Goal: Task Accomplishment & Management: Complete application form

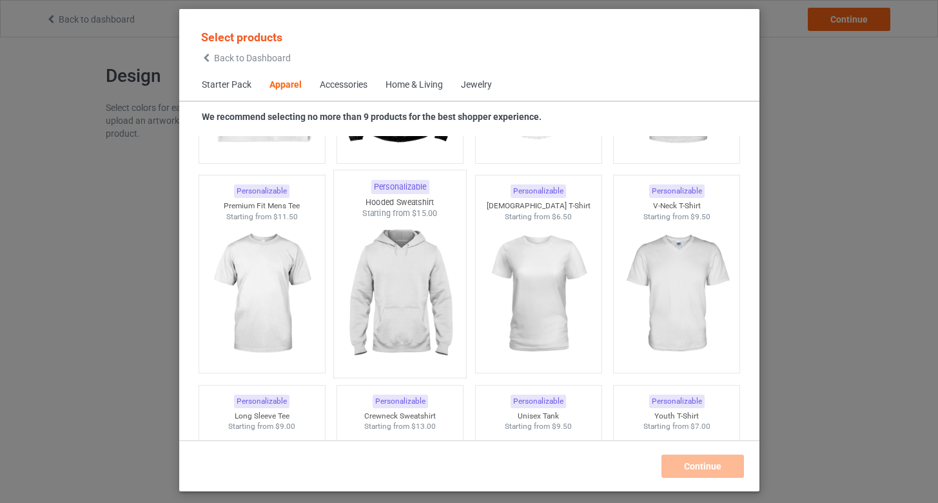
scroll to position [682, 0]
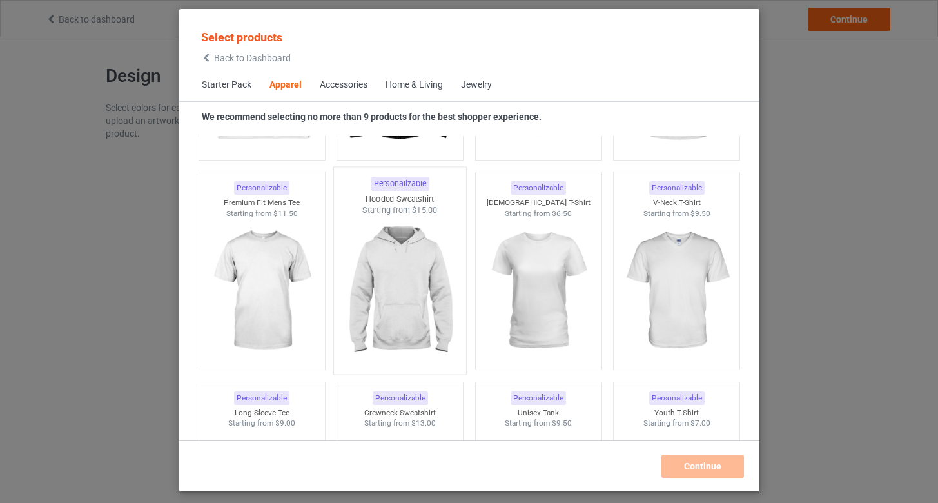
click at [407, 272] on img at bounding box center [399, 291] width 121 height 151
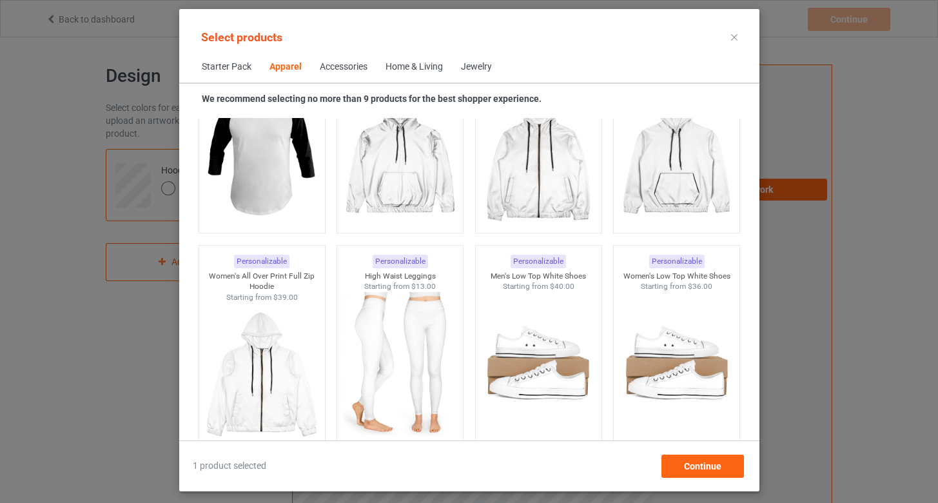
scroll to position [1233, 0]
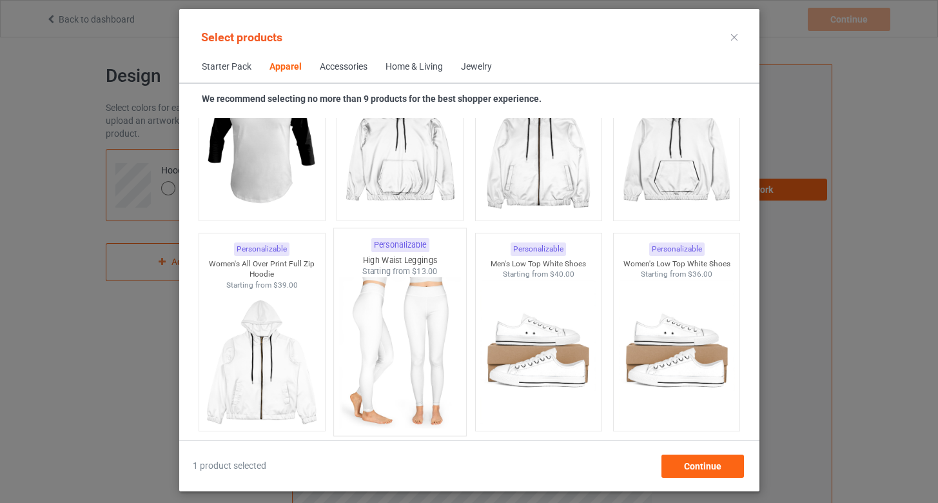
click at [394, 306] on img at bounding box center [399, 352] width 121 height 151
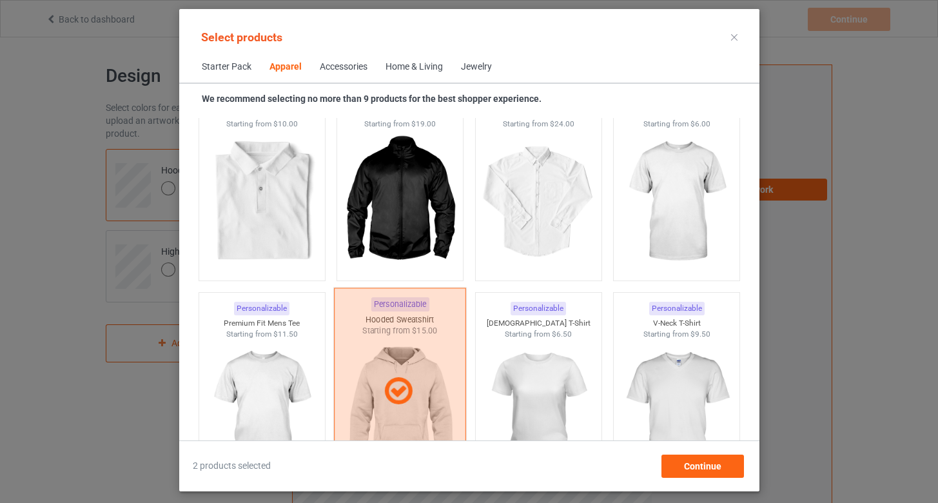
scroll to position [542, 0]
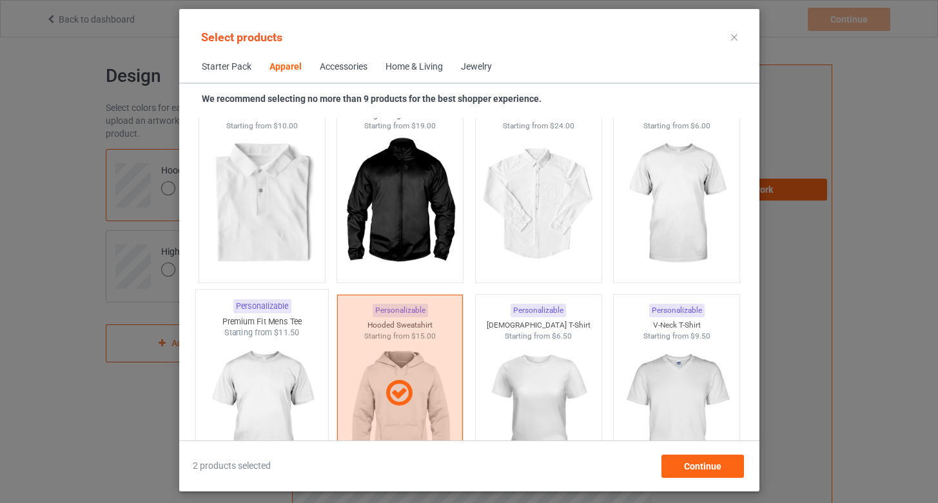
click at [287, 388] on img at bounding box center [261, 413] width 121 height 151
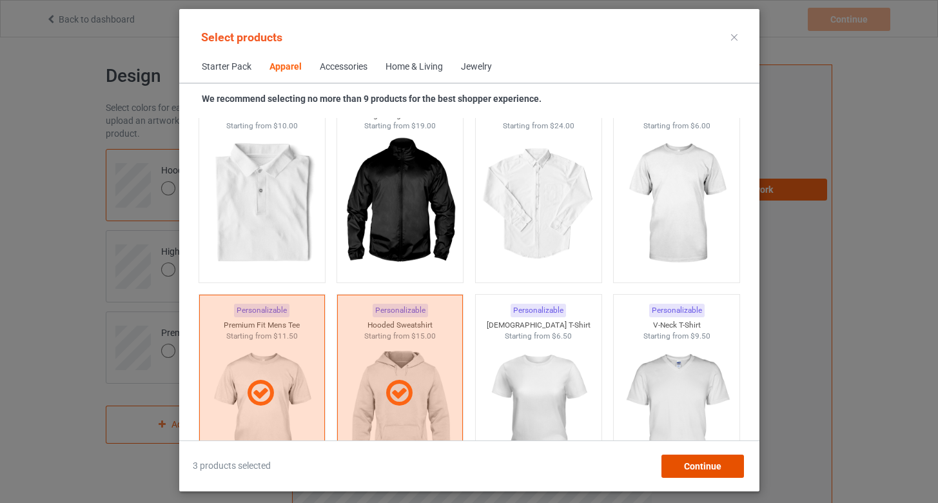
click at [686, 463] on span "Continue" at bounding box center [701, 466] width 37 height 10
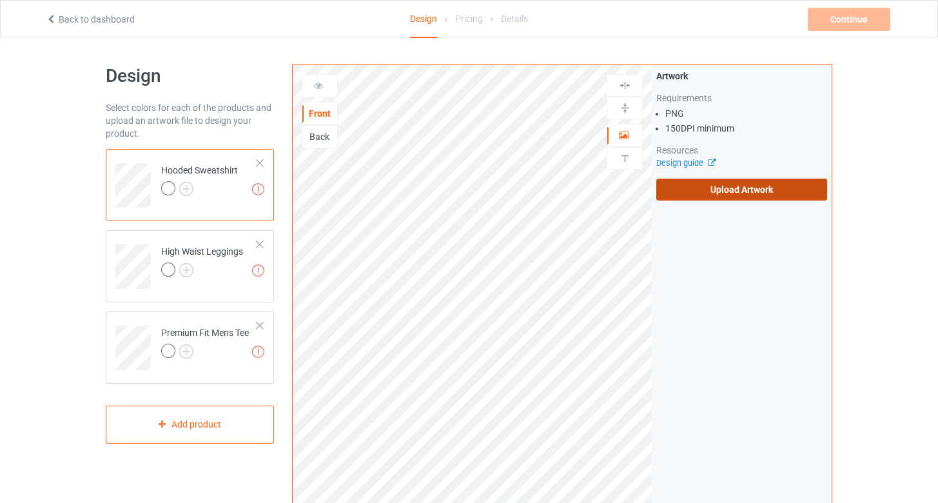
click at [697, 192] on label "Upload Artwork" at bounding box center [741, 190] width 171 height 22
click at [0, 0] on input "Upload Artwork" at bounding box center [0, 0] width 0 height 0
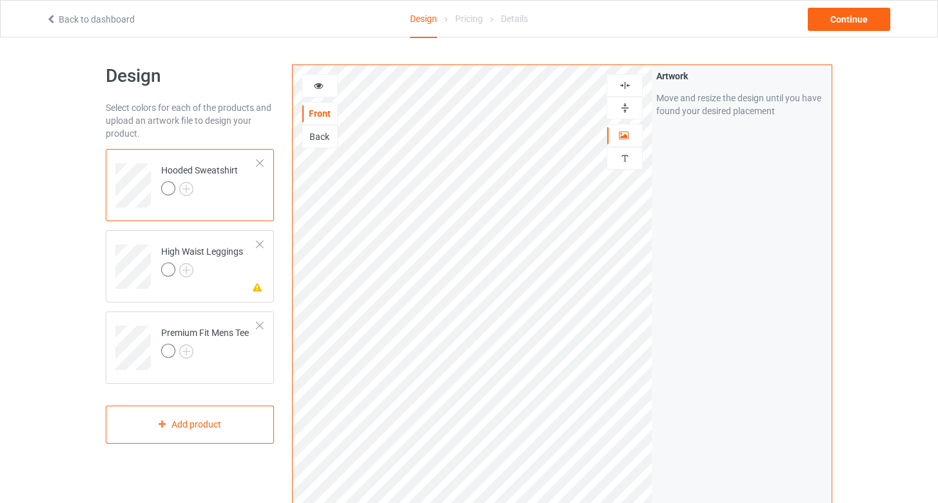
click at [628, 84] on img at bounding box center [625, 85] width 12 height 12
click at [258, 244] on div at bounding box center [259, 244] width 9 height 9
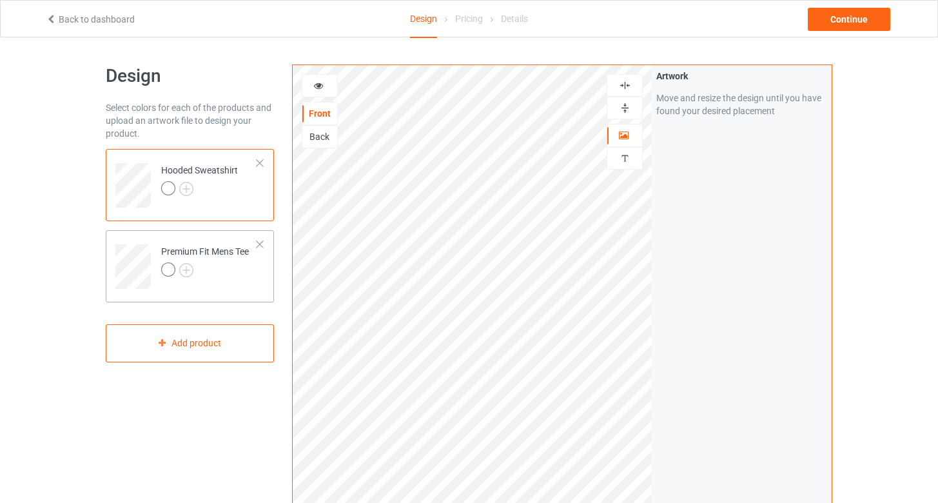
click at [209, 280] on td "Premium Fit Mens Tee" at bounding box center [209, 261] width 110 height 53
click at [186, 185] on img at bounding box center [186, 189] width 14 height 14
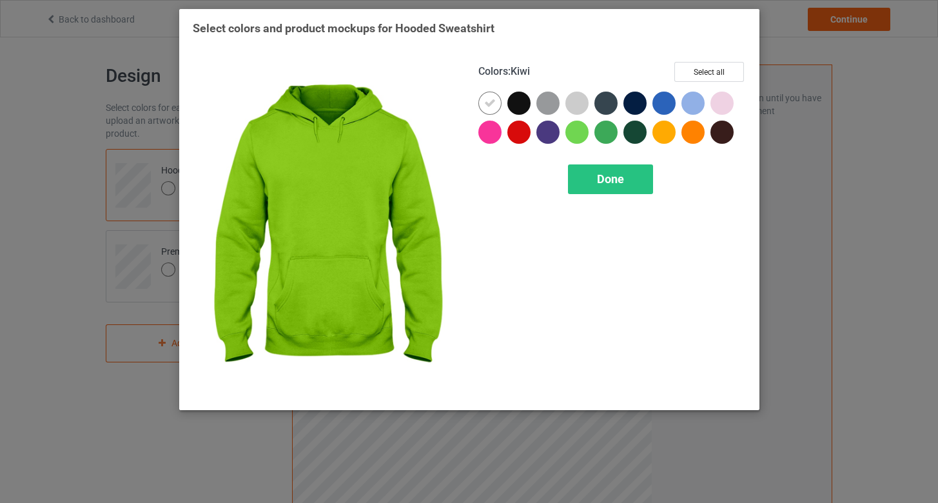
click at [579, 130] on div at bounding box center [576, 132] width 23 height 23
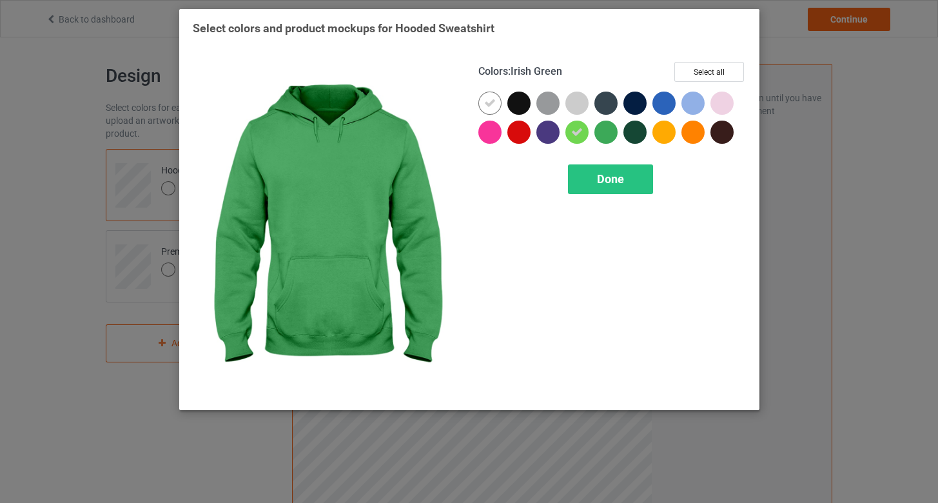
click at [603, 130] on div at bounding box center [605, 132] width 23 height 23
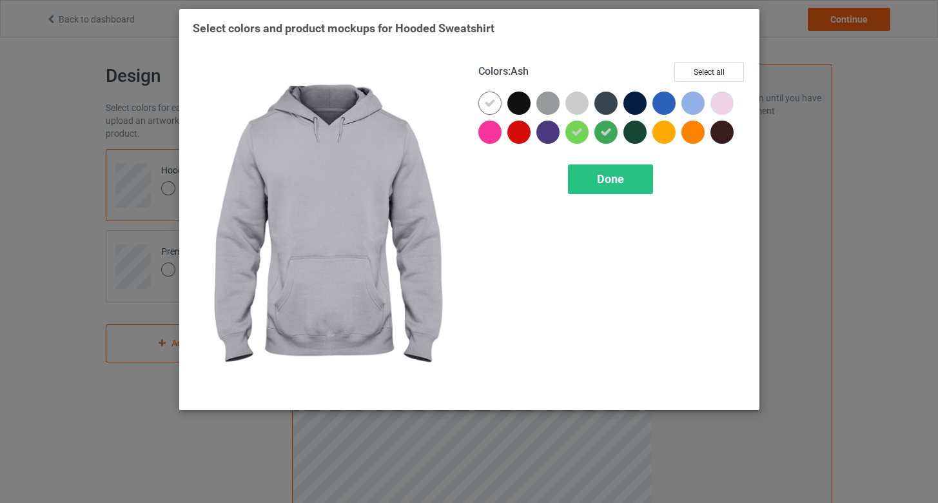
click at [572, 104] on div at bounding box center [576, 103] width 23 height 23
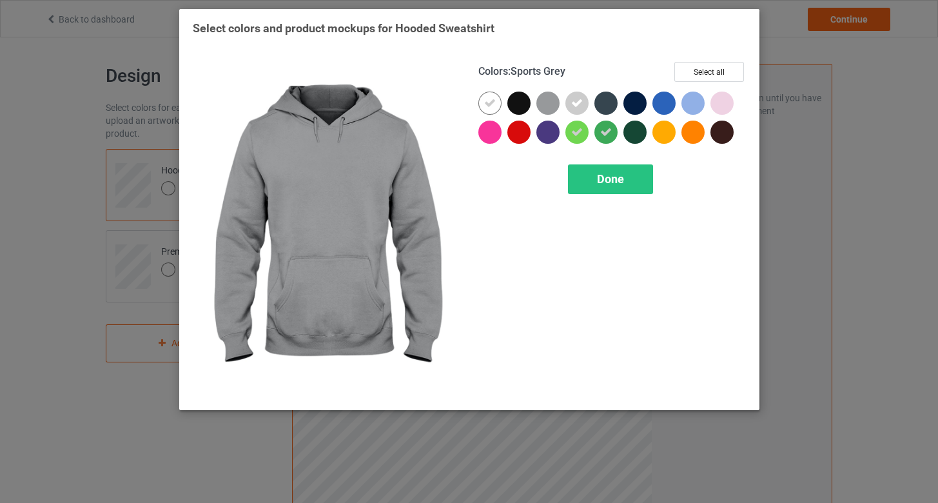
click at [548, 110] on div at bounding box center [547, 103] width 23 height 23
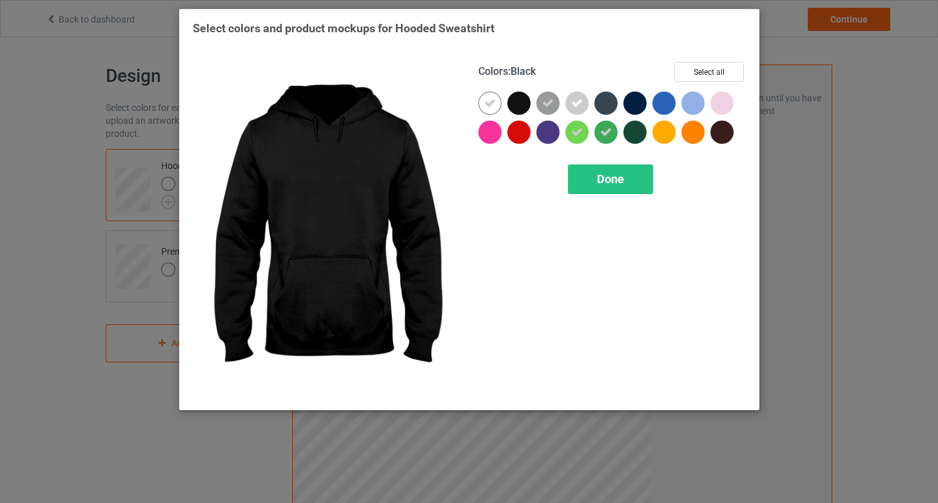
click at [525, 99] on div at bounding box center [518, 103] width 23 height 23
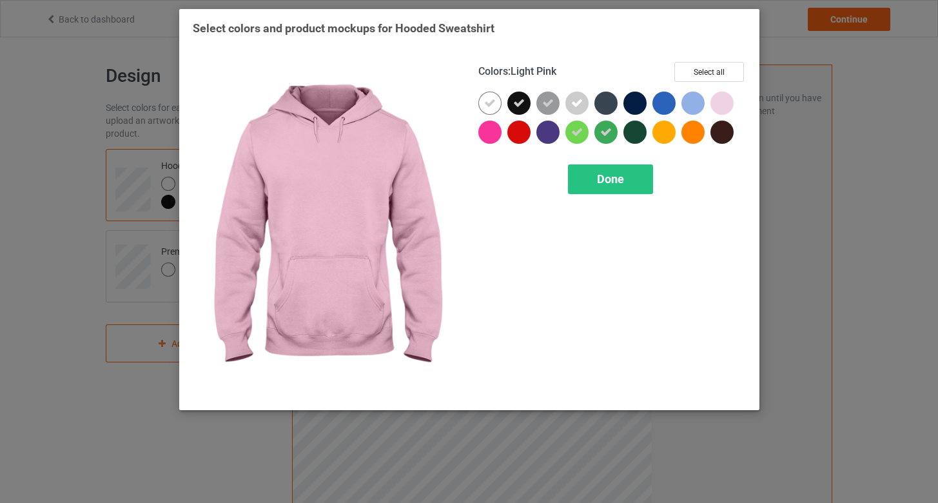
click at [724, 108] on div at bounding box center [721, 103] width 23 height 23
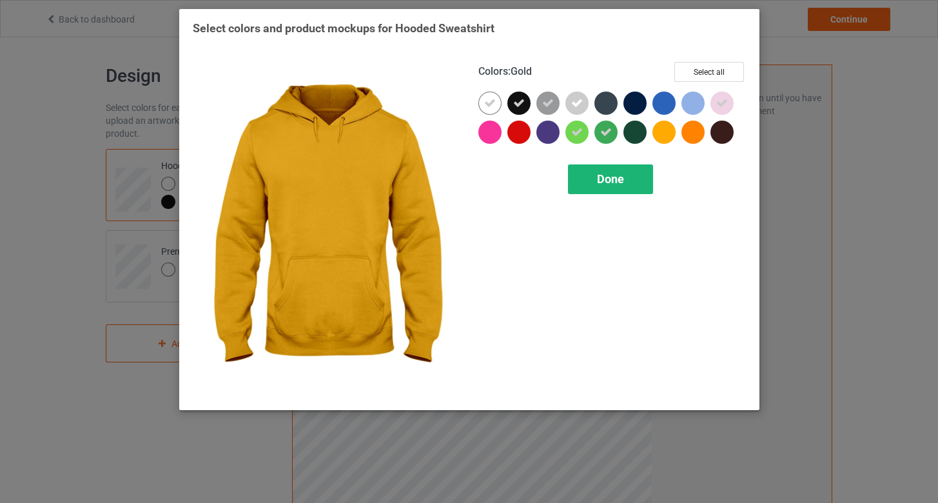
click at [623, 175] on span "Done" at bounding box center [610, 179] width 27 height 14
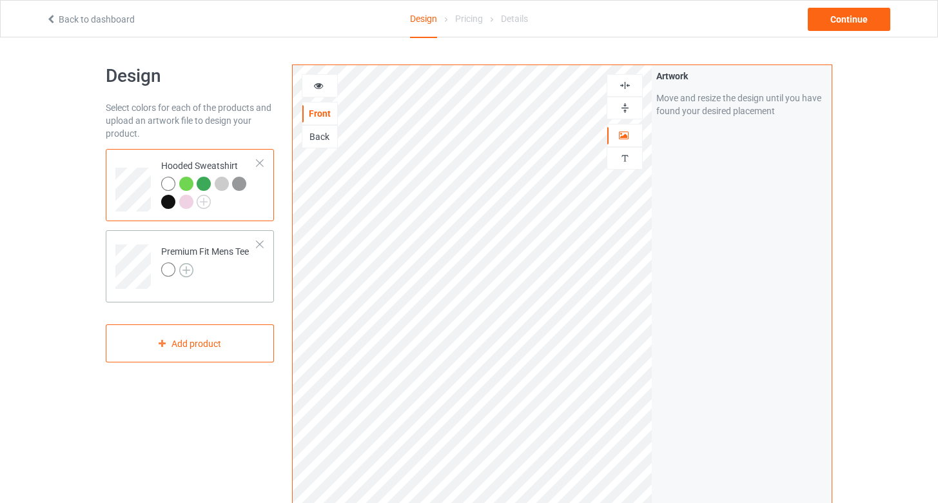
click at [187, 271] on img at bounding box center [186, 270] width 14 height 14
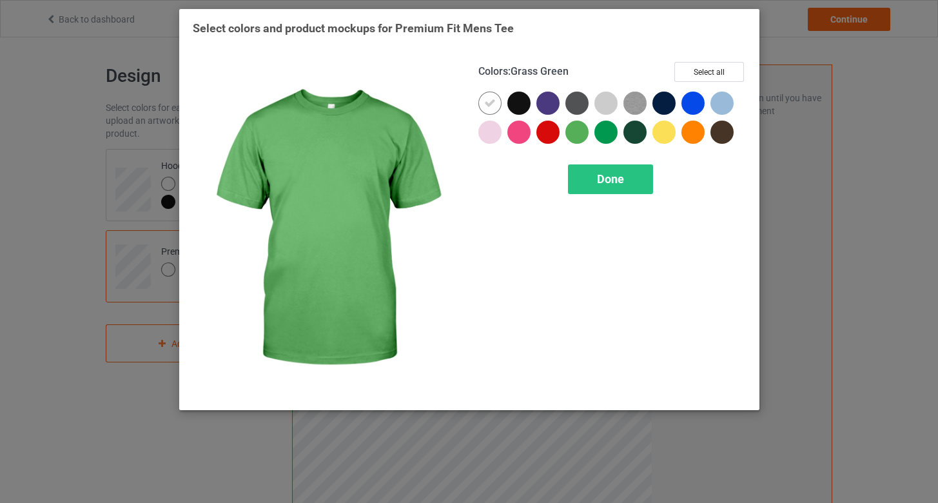
click at [581, 124] on div at bounding box center [576, 132] width 23 height 23
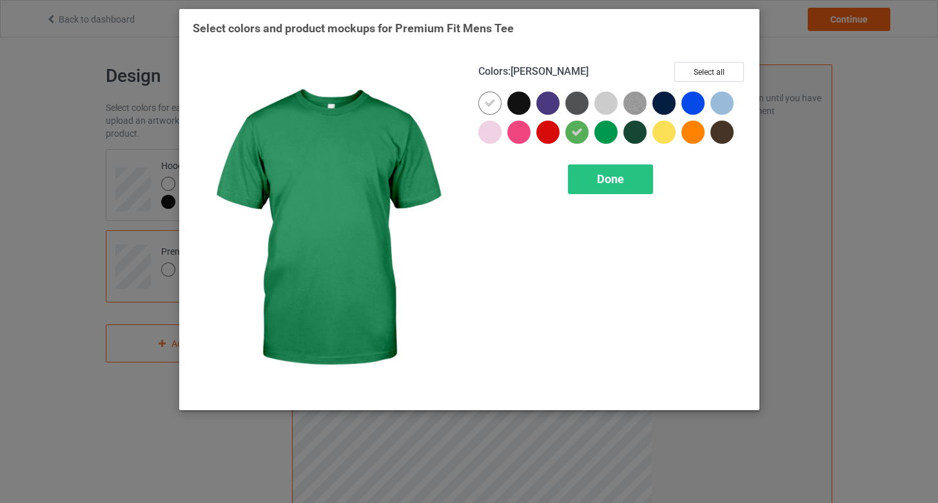
click at [610, 135] on div at bounding box center [605, 132] width 23 height 23
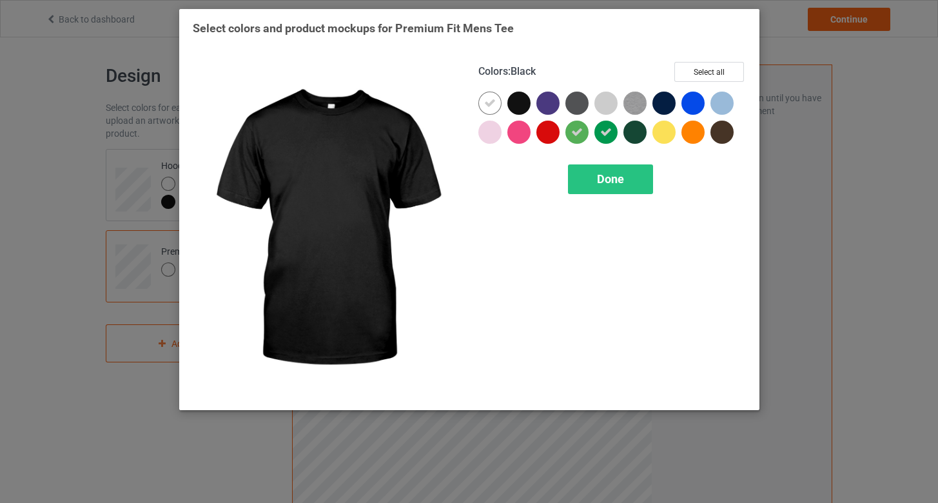
click at [518, 98] on div at bounding box center [518, 103] width 23 height 23
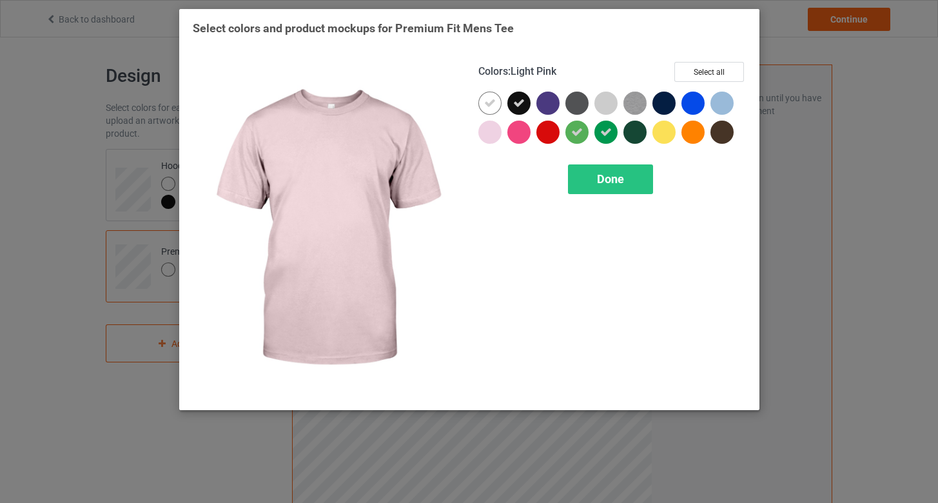
click at [490, 133] on div at bounding box center [489, 132] width 23 height 23
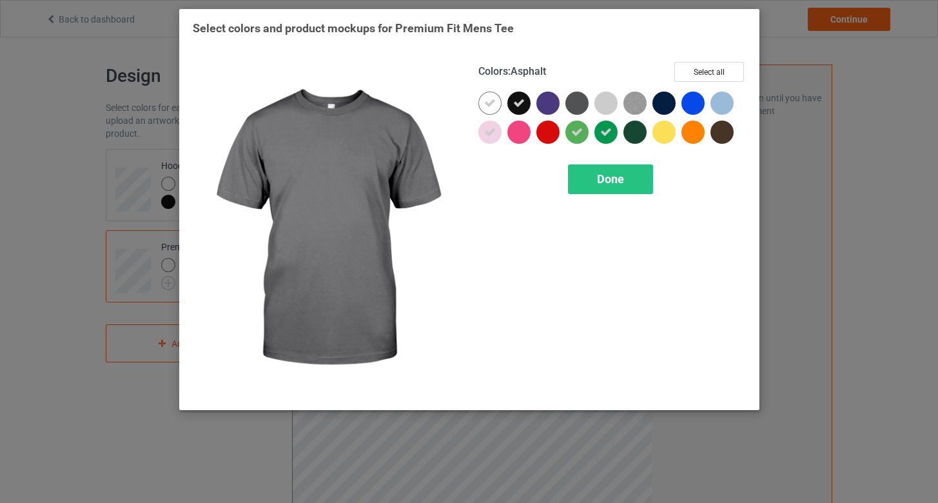
click at [578, 95] on div at bounding box center [576, 103] width 23 height 23
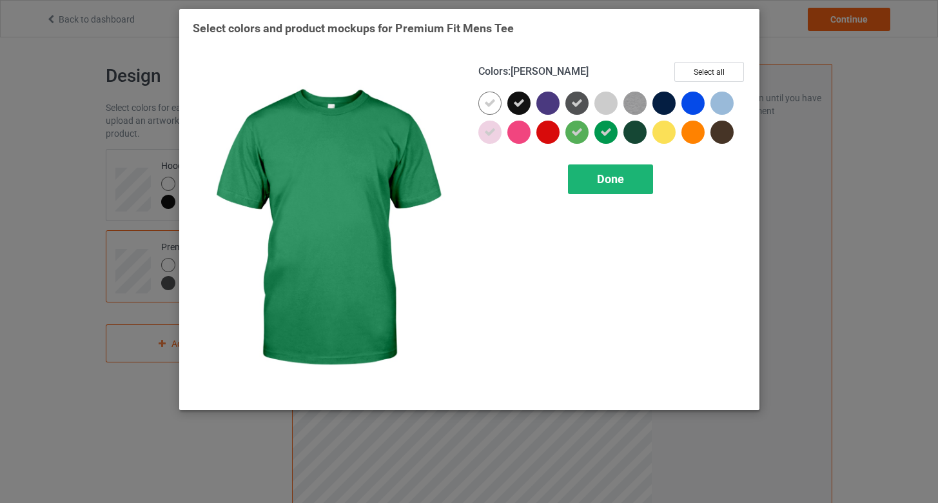
click at [621, 181] on span "Done" at bounding box center [610, 179] width 27 height 14
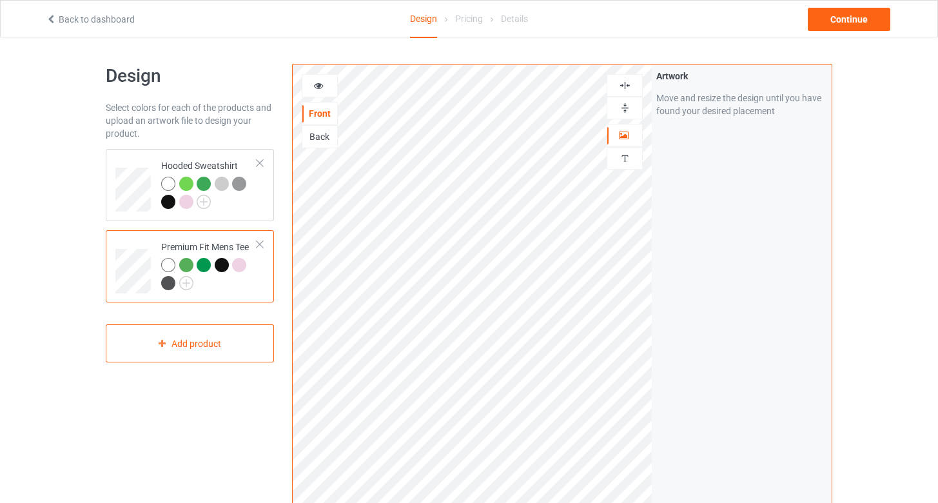
click at [240, 264] on div at bounding box center [239, 265] width 14 height 14
click at [222, 266] on div at bounding box center [222, 265] width 14 height 14
click at [202, 273] on div at bounding box center [206, 267] width 18 height 18
click at [202, 268] on div at bounding box center [204, 265] width 14 height 14
click at [171, 266] on div at bounding box center [168, 265] width 14 height 14
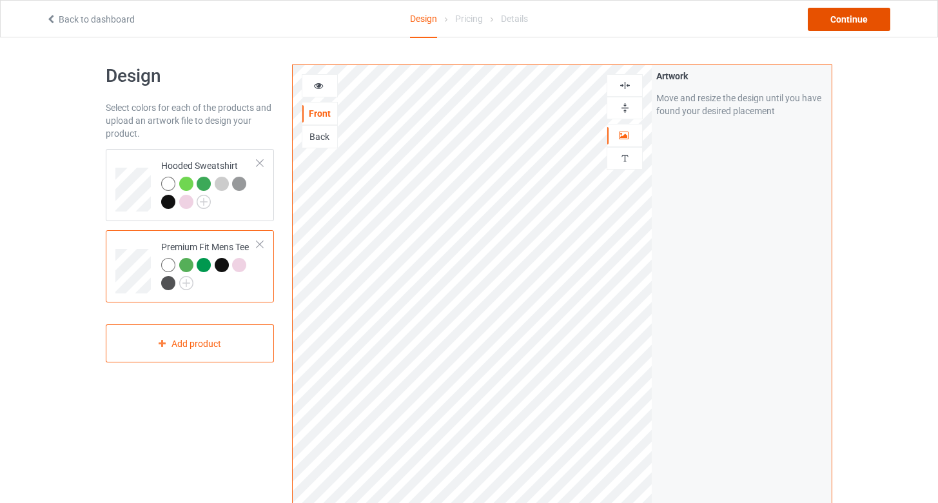
click at [863, 19] on div "Continue" at bounding box center [848, 19] width 82 height 23
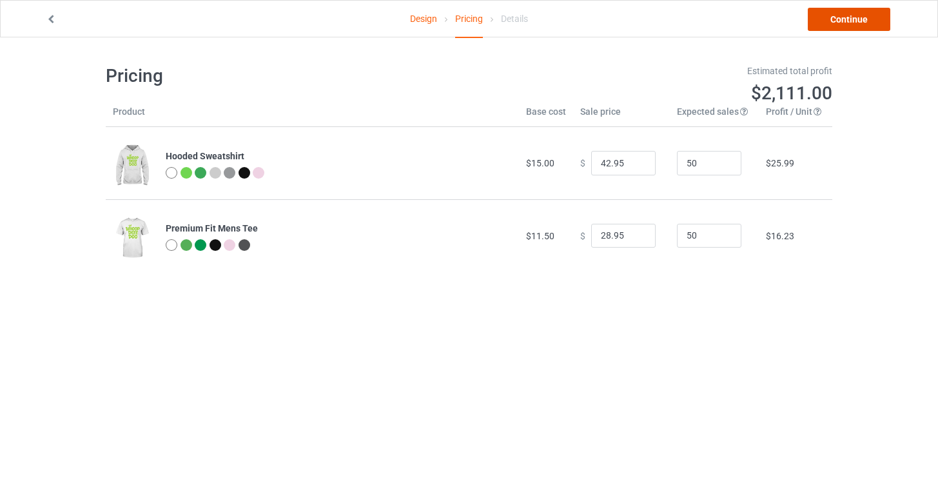
click at [844, 15] on link "Continue" at bounding box center [848, 19] width 82 height 23
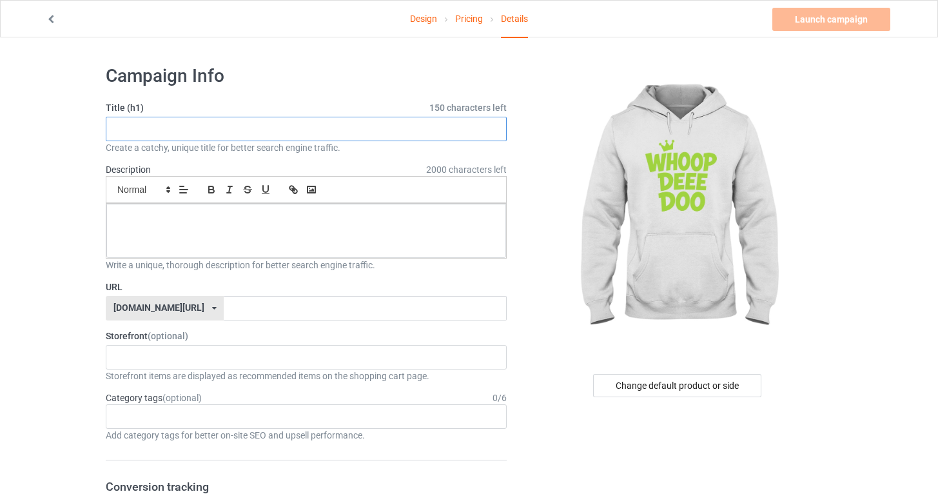
click at [202, 122] on input "text" at bounding box center [306, 129] width 401 height 24
type input "Whoop [PERSON_NAME]"
click at [212, 307] on icon at bounding box center [214, 308] width 5 height 8
click at [224, 309] on input "text" at bounding box center [365, 308] width 282 height 24
type input "whoopdeeedoo"
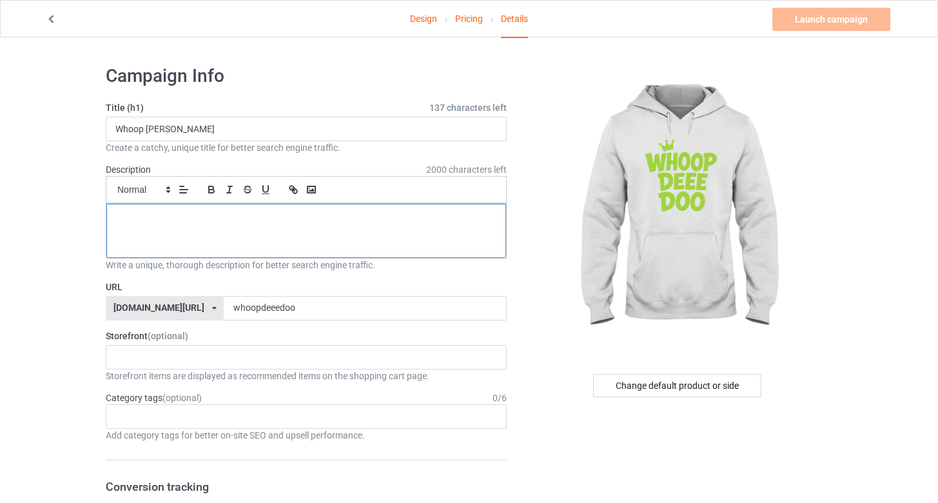
click at [204, 231] on div at bounding box center [306, 231] width 400 height 54
click at [823, 14] on link "Launch campaign" at bounding box center [831, 19] width 118 height 23
